Goal: Navigation & Orientation: Find specific page/section

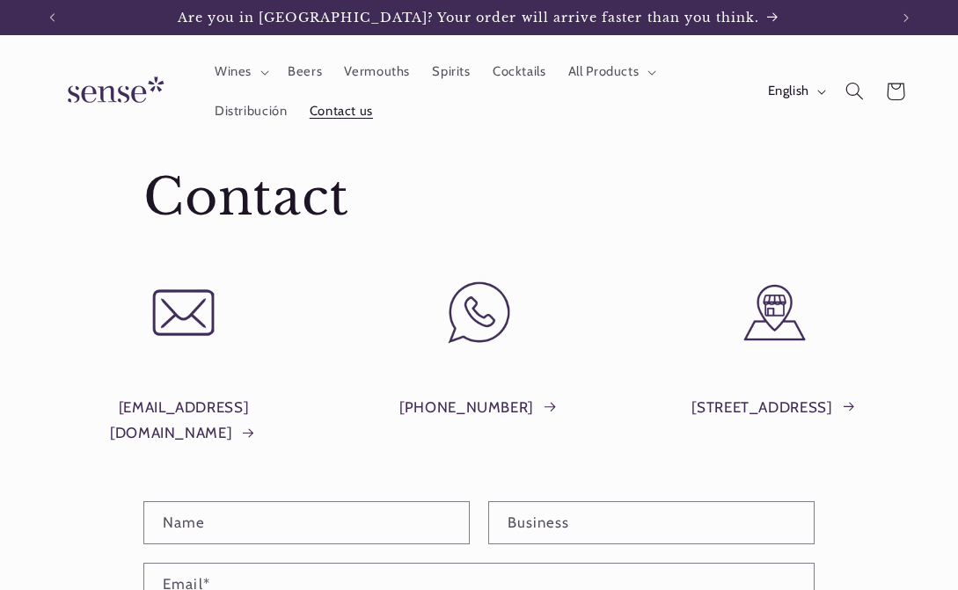
scroll to position [0, 837]
click at [247, 68] on span "Wines" at bounding box center [233, 71] width 37 height 17
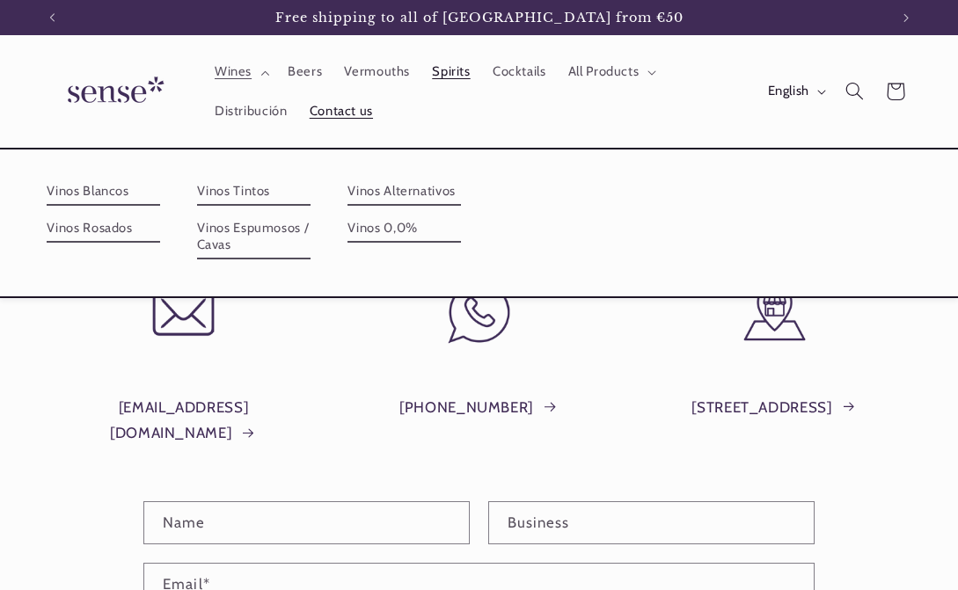
click at [451, 73] on span "Spirits" at bounding box center [451, 71] width 38 height 17
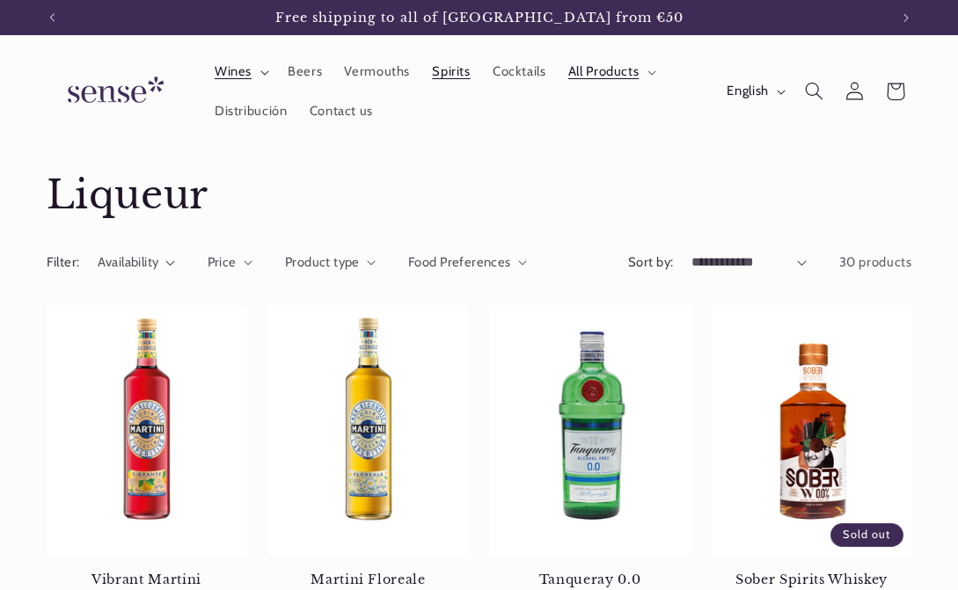
click at [236, 69] on span "Wines" at bounding box center [233, 71] width 37 height 17
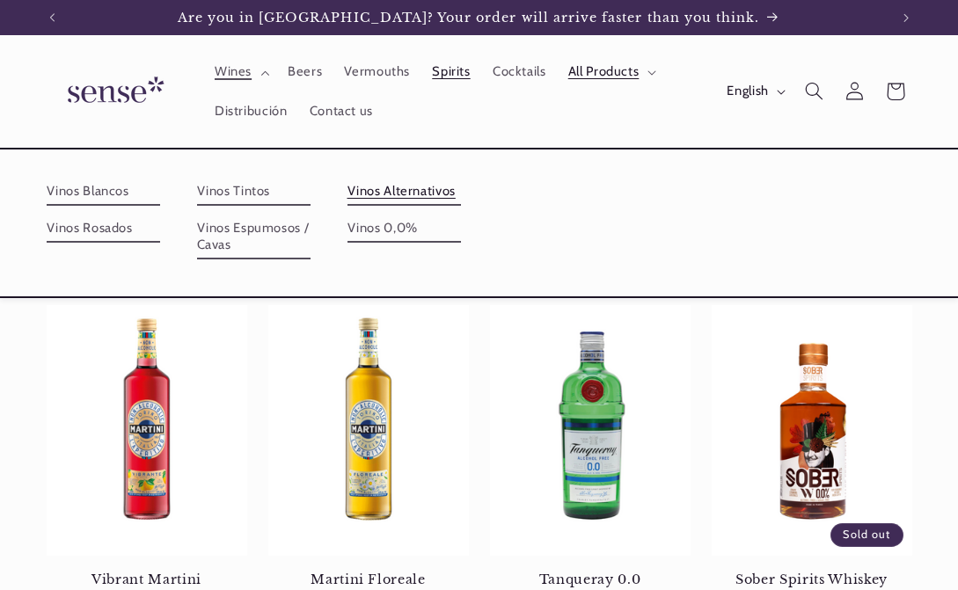
click at [408, 189] on link "Vinos Alternativos" at bounding box center [405, 192] width 114 height 28
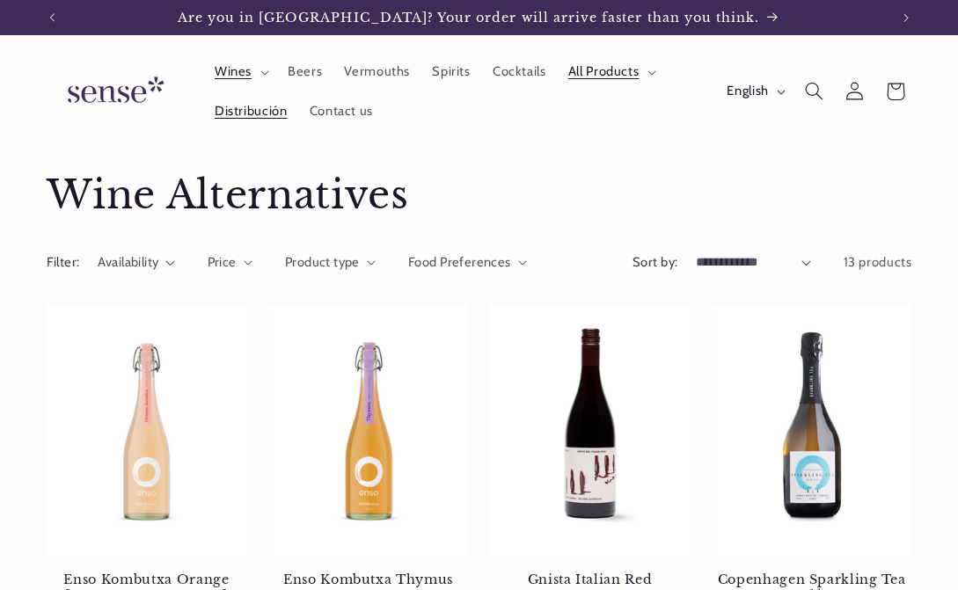
click at [255, 111] on span "Distribución" at bounding box center [251, 111] width 73 height 17
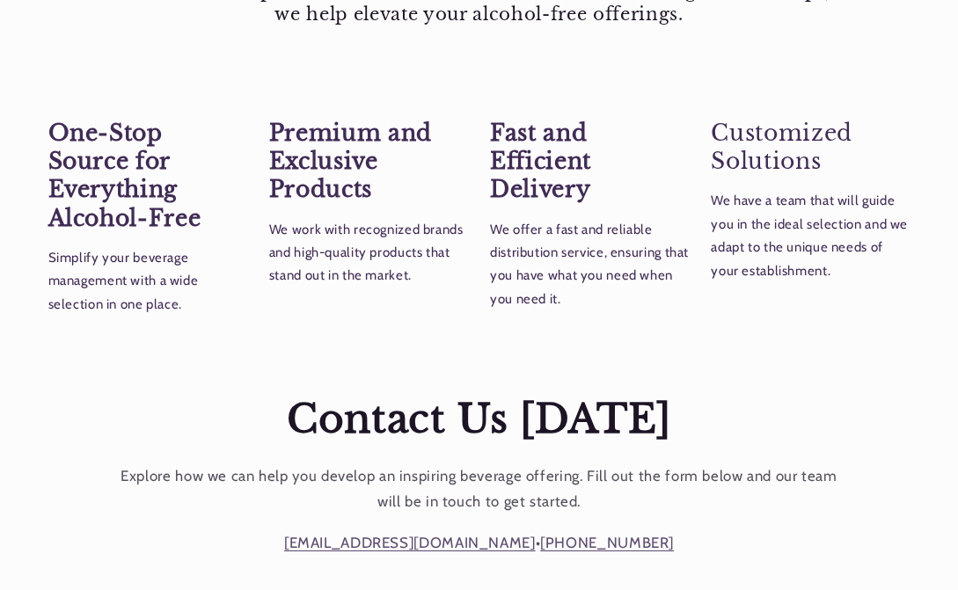
scroll to position [883, 0]
